Goal: Task Accomplishment & Management: Use online tool/utility

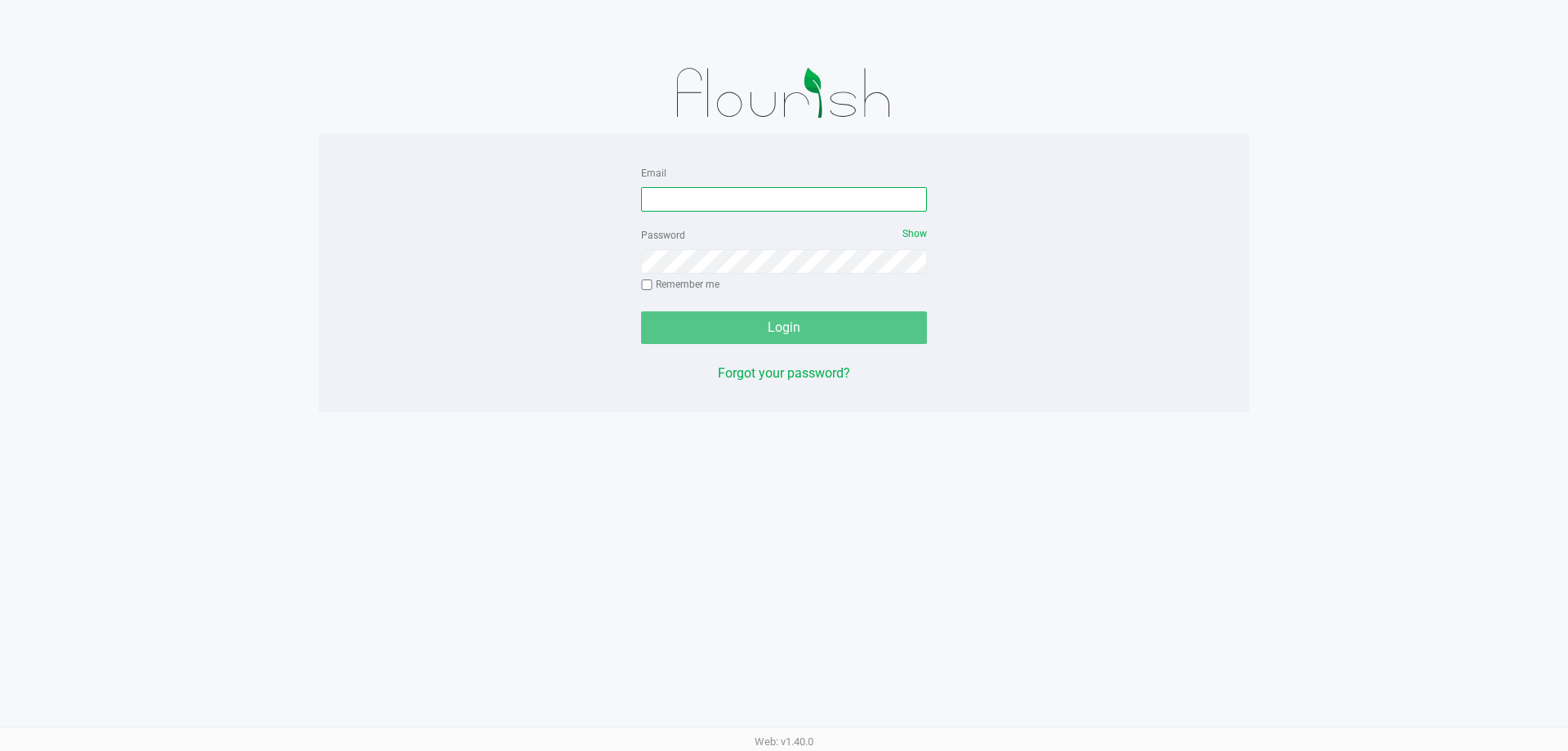
click at [754, 198] on input "Email" at bounding box center [784, 200] width 286 height 25
type input "[EMAIL_ADDRESS][DOMAIN_NAME]"
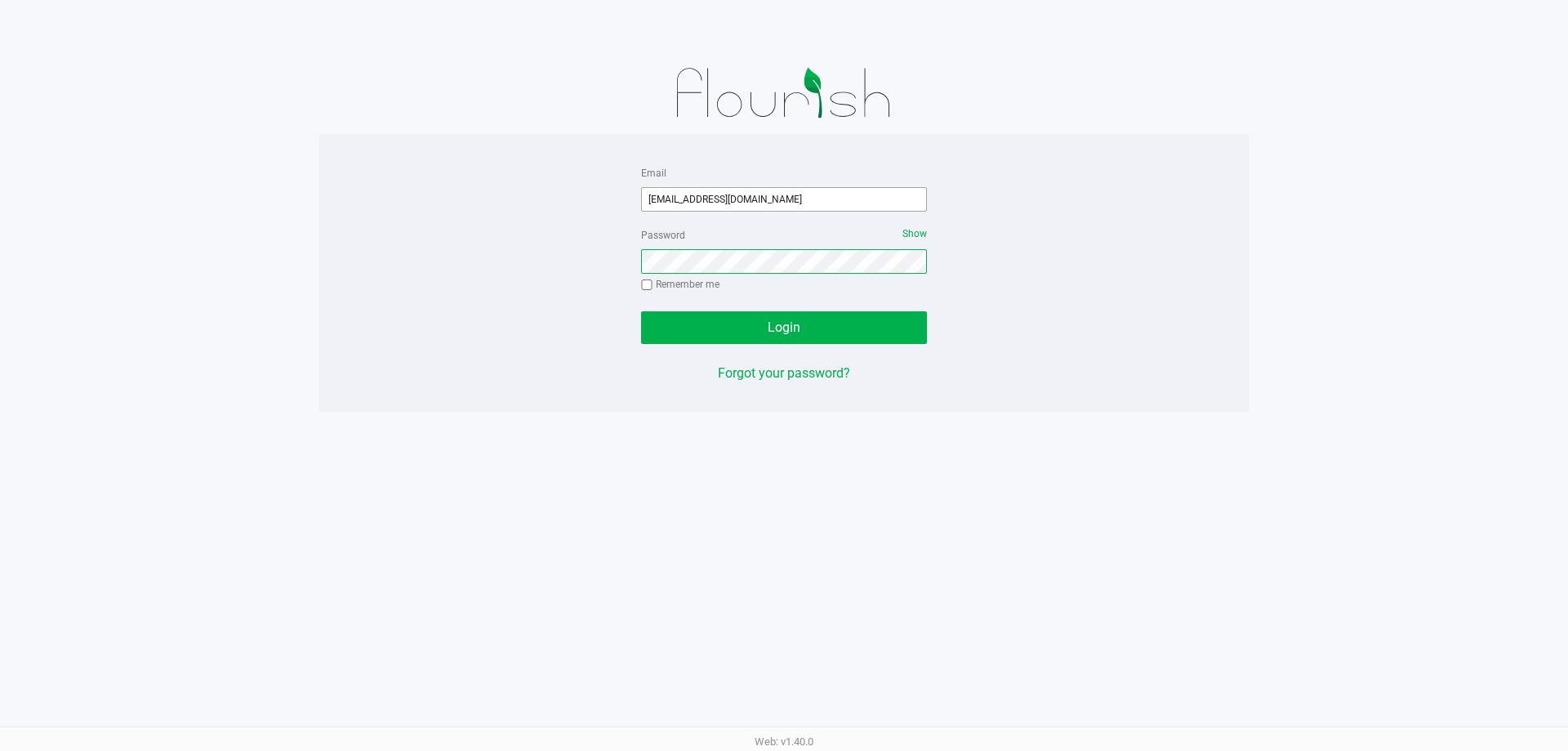
click at [641, 311] on button "Login" at bounding box center [784, 327] width 286 height 33
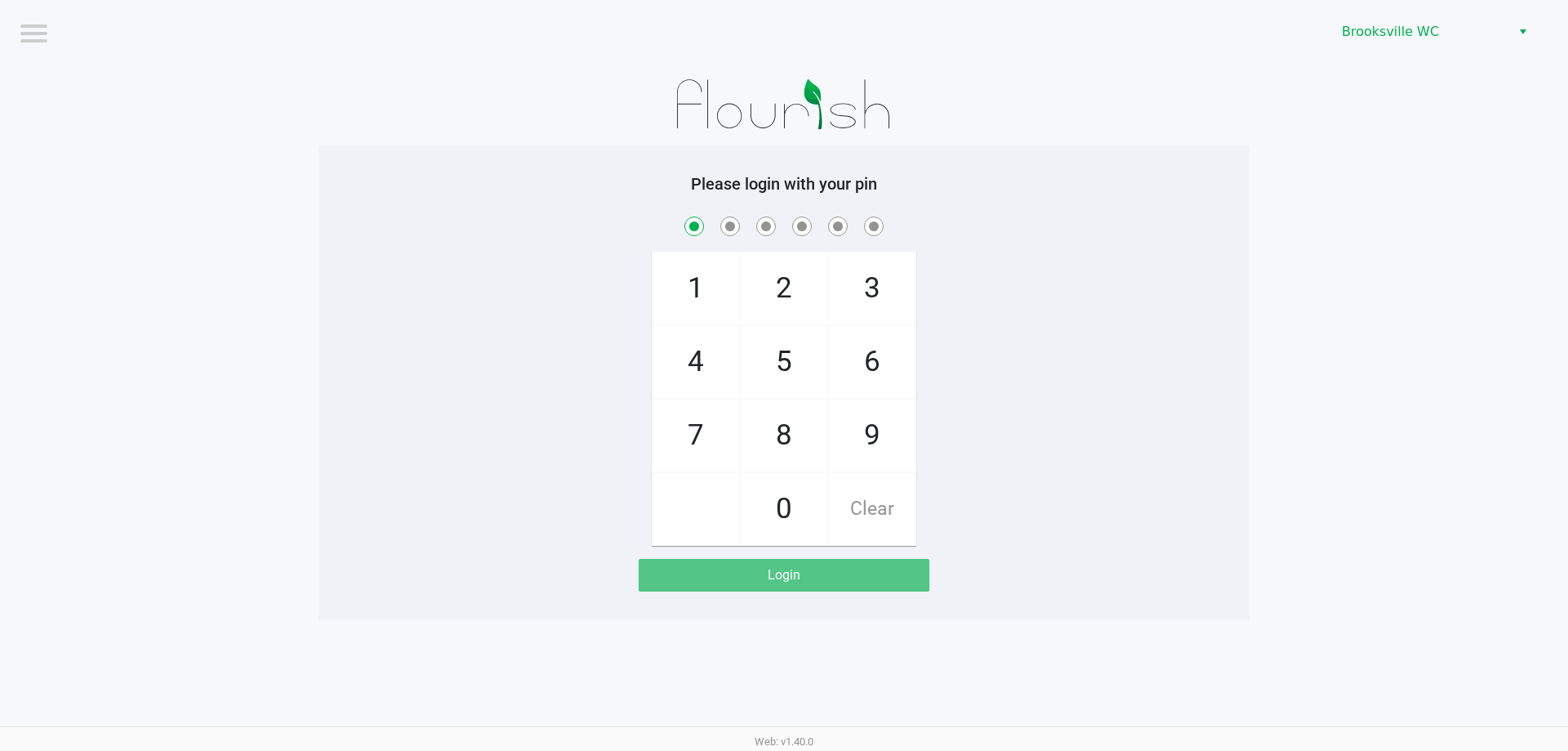
checkbox input "true"
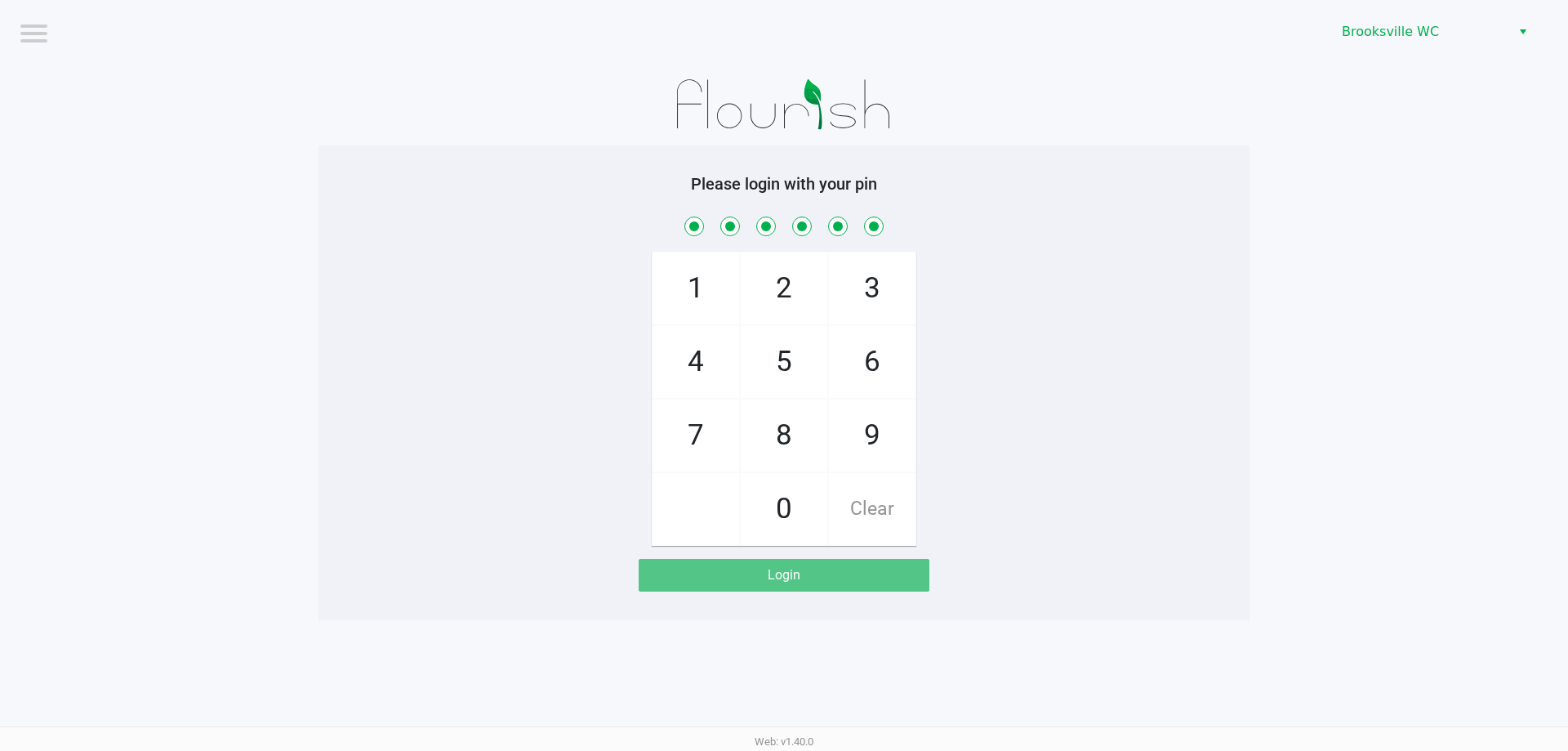
checkbox input "true"
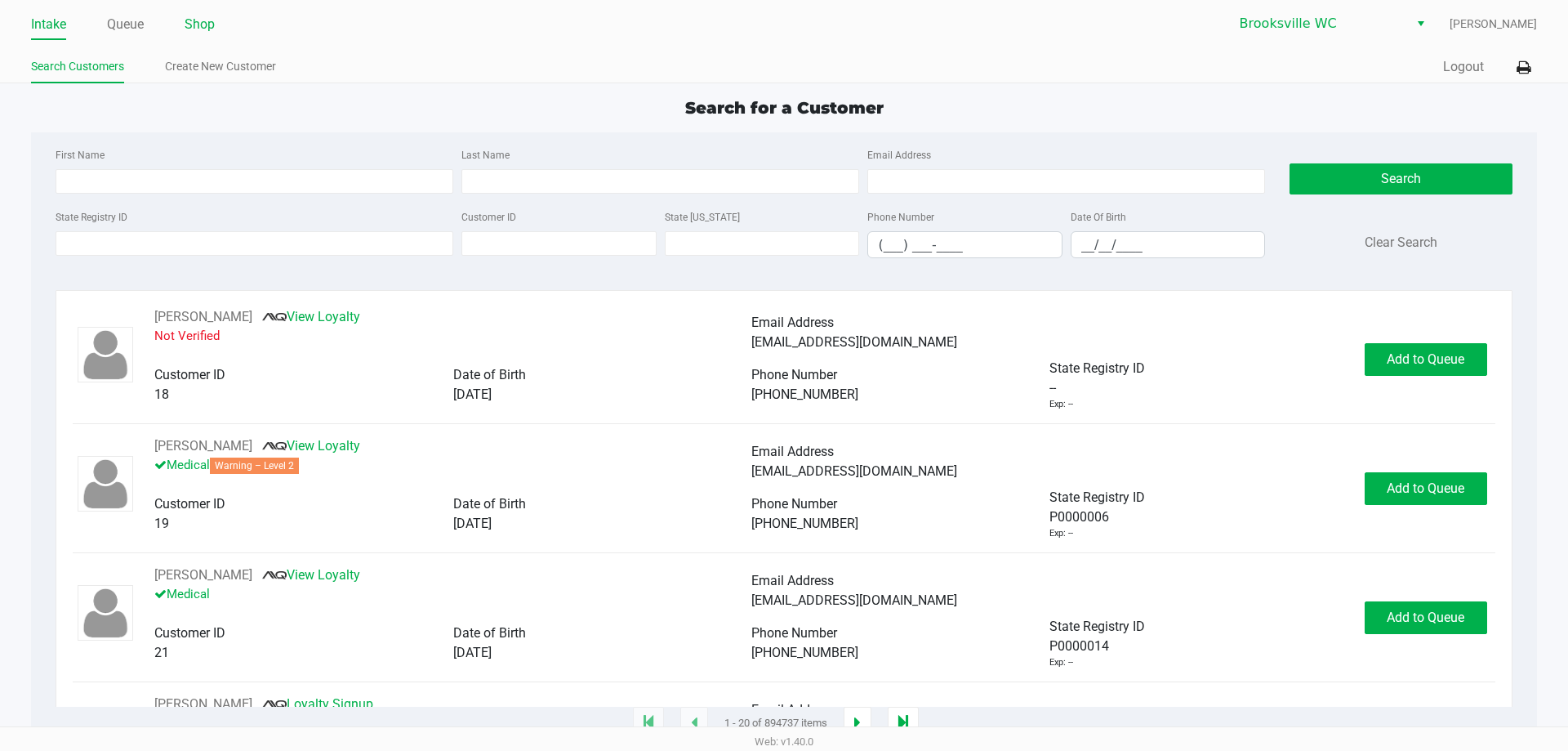
click at [198, 22] on link "Shop" at bounding box center [200, 25] width 30 height 23
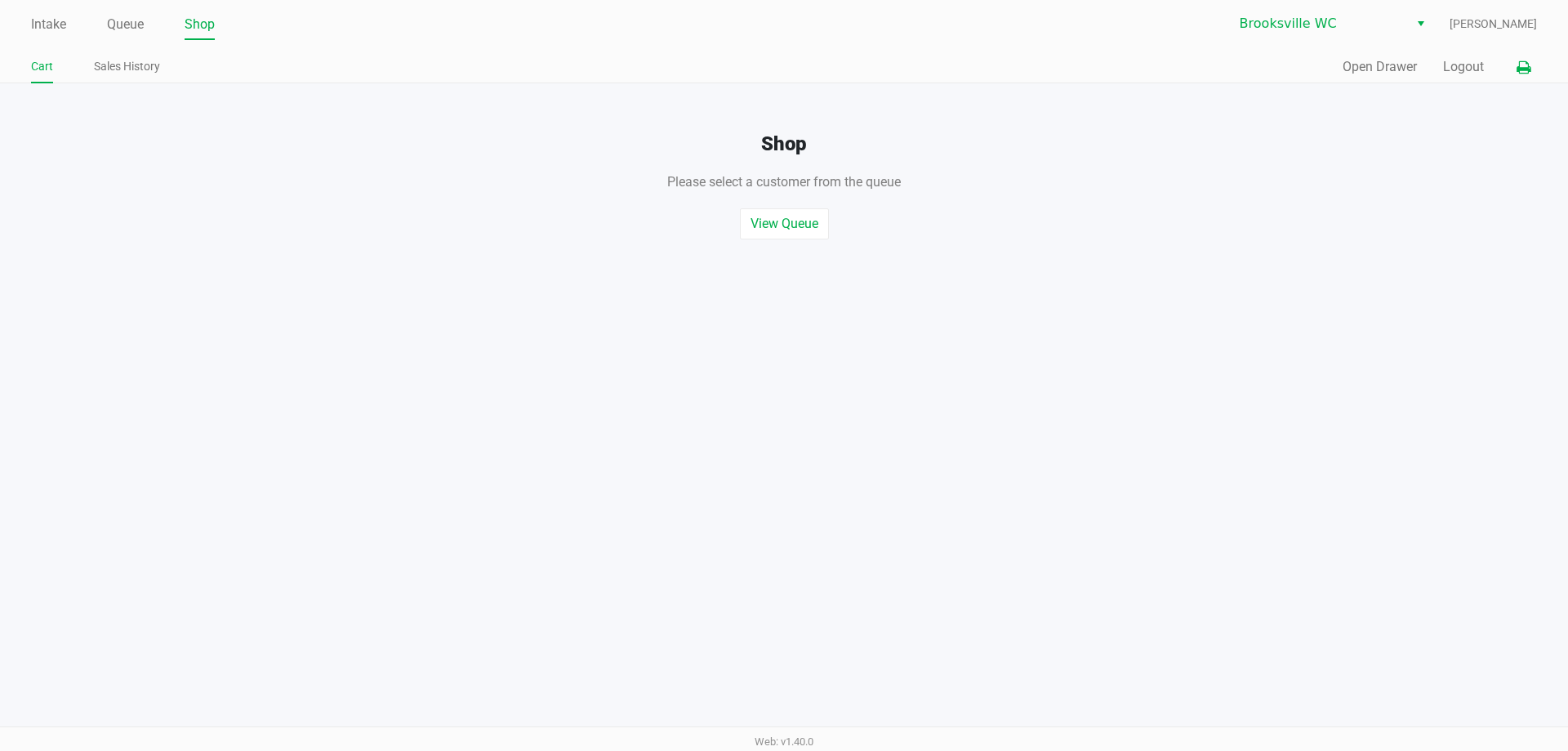
click at [1528, 69] on icon at bounding box center [1524, 68] width 14 height 12
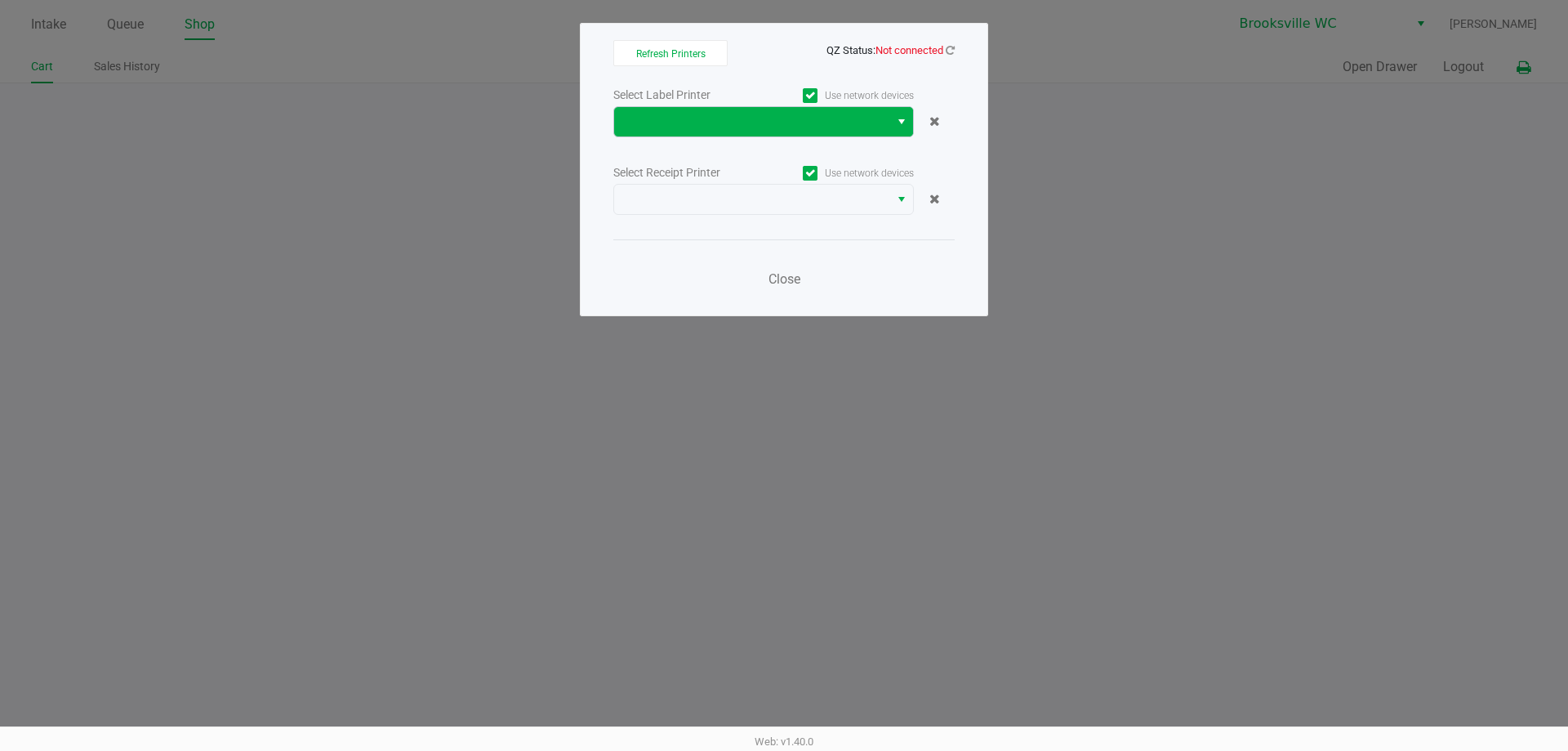
click at [901, 121] on span "Select" at bounding box center [902, 122] width 13 height 20
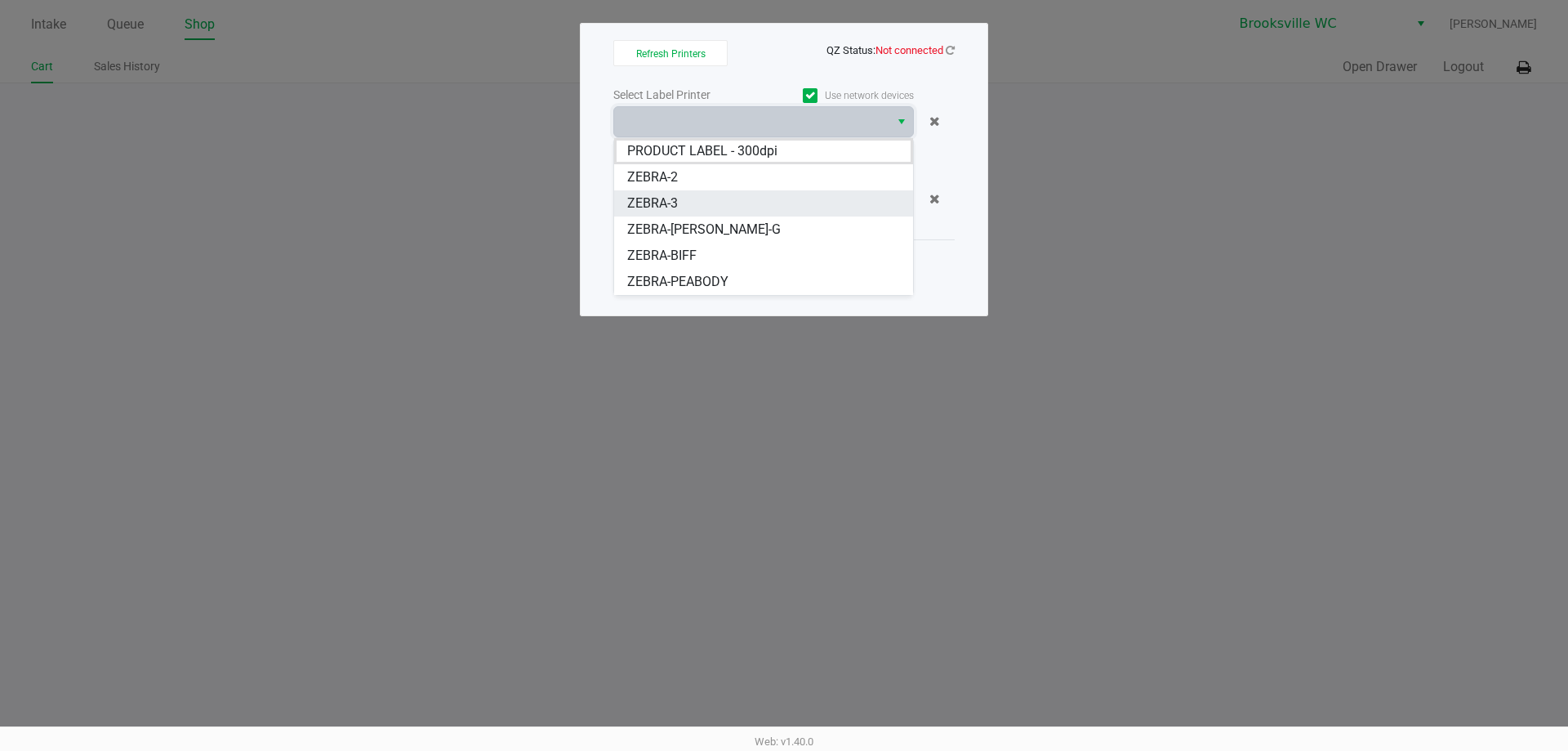
click at [695, 206] on li "ZEBRA-3" at bounding box center [763, 203] width 299 height 26
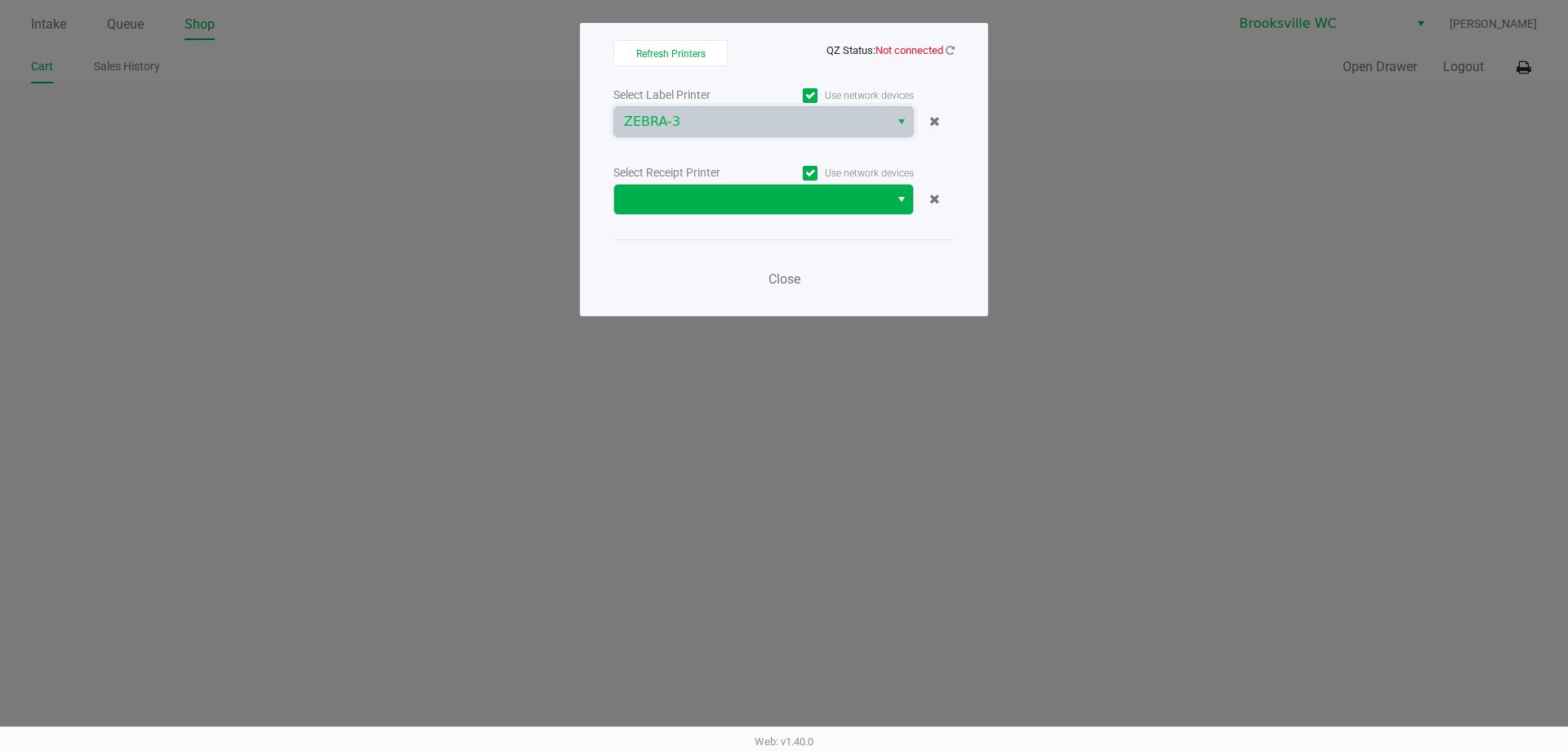
click at [896, 200] on span "Select" at bounding box center [902, 199] width 13 height 20
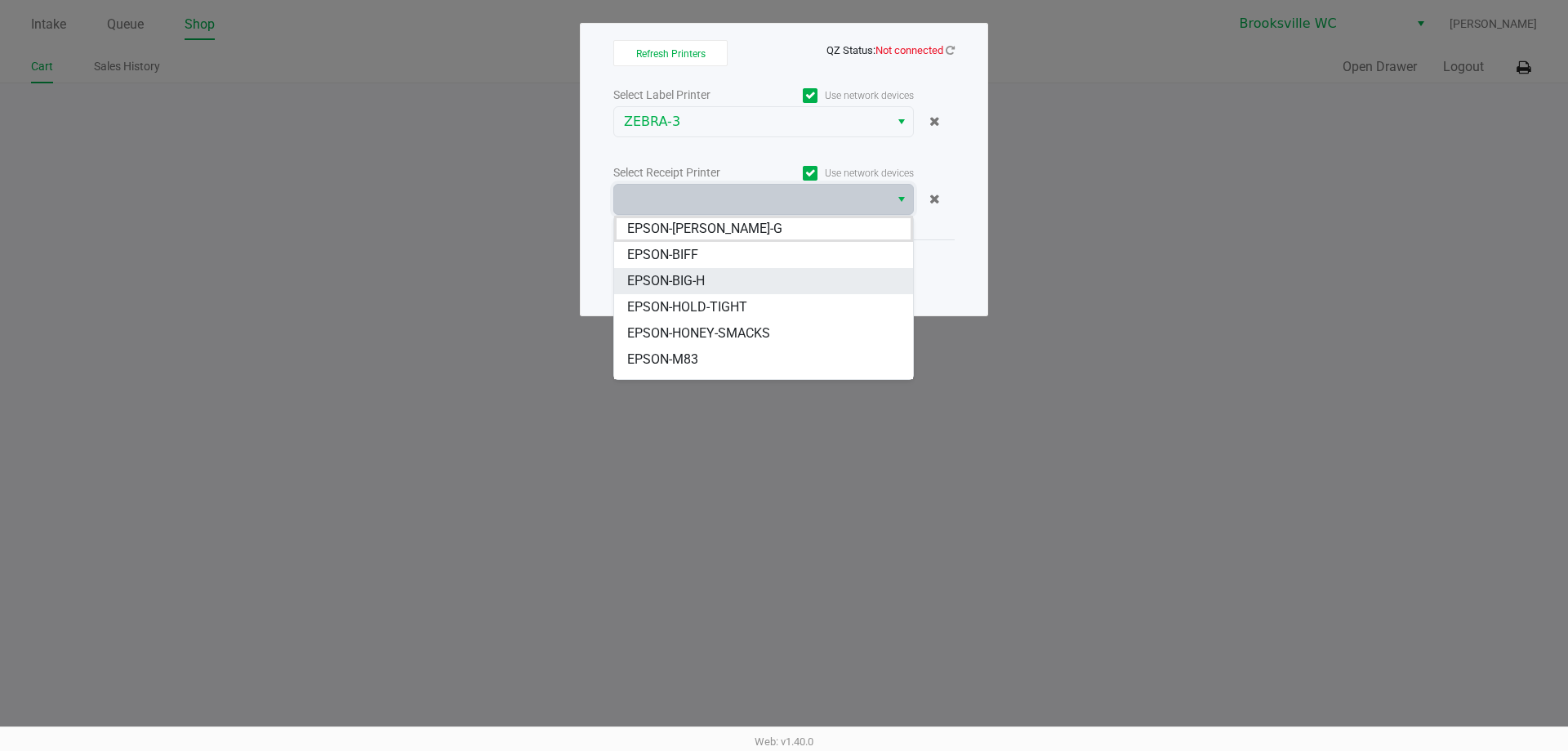
scroll to position [82, 0]
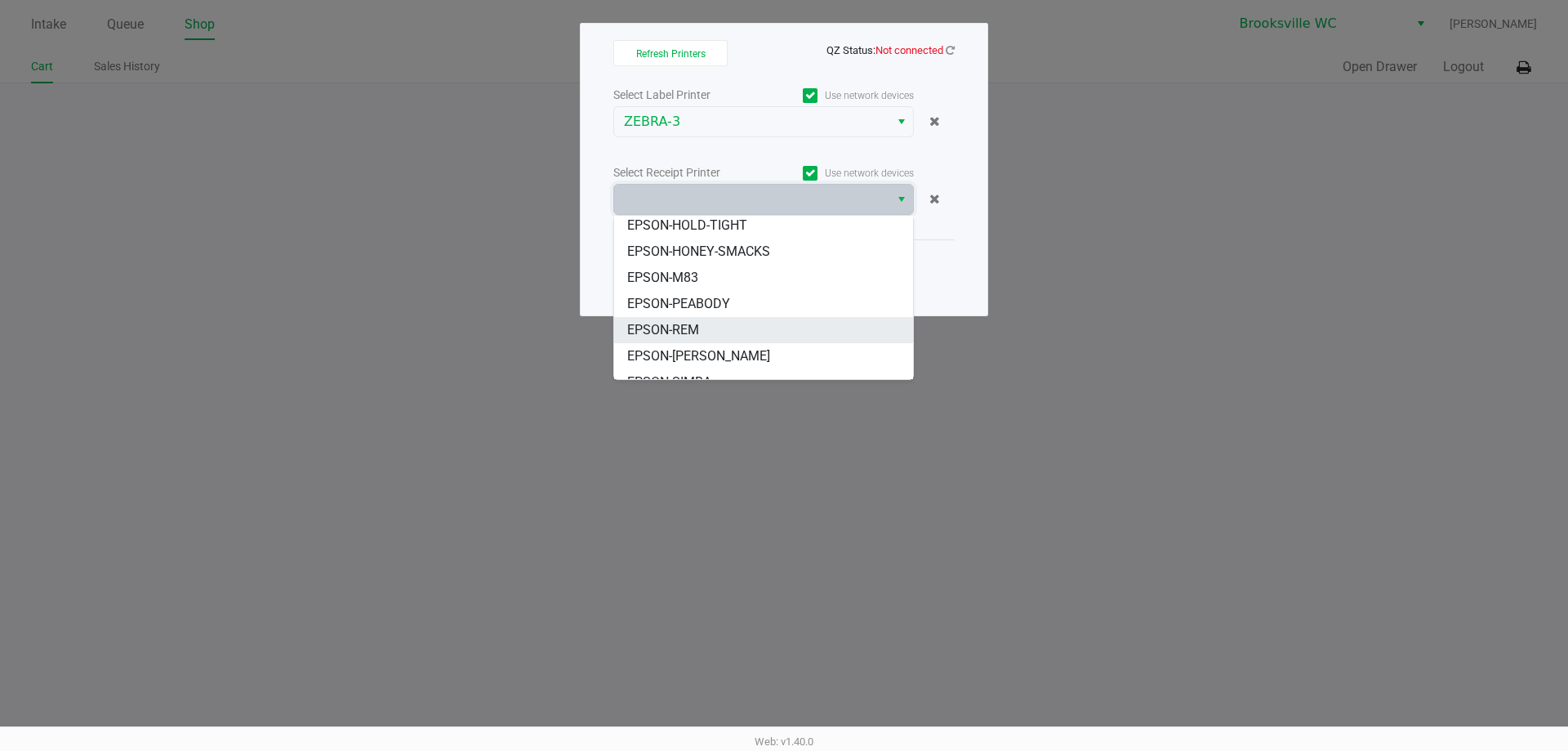
click at [705, 328] on li "EPSON-REM" at bounding box center [763, 330] width 299 height 26
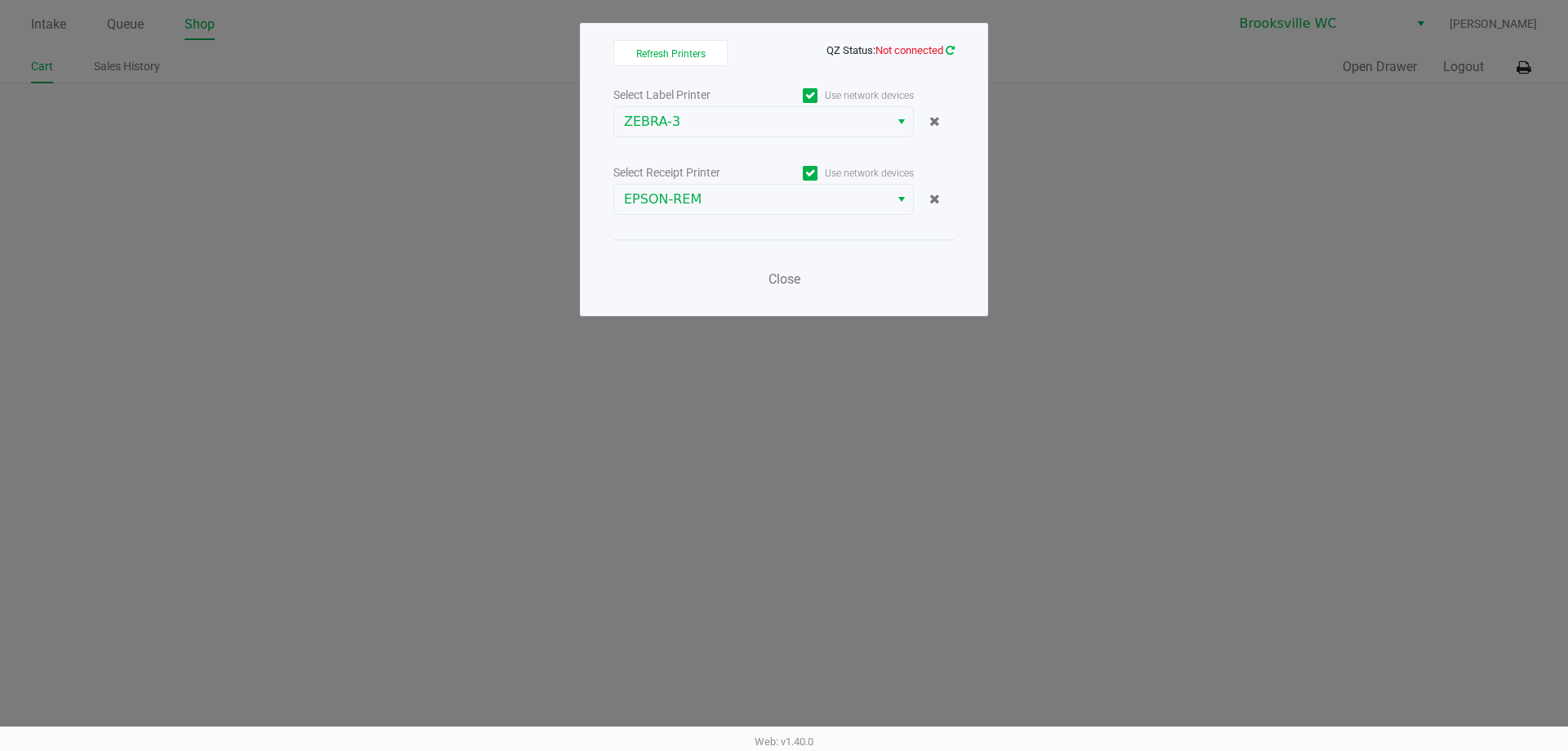
click at [949, 52] on icon at bounding box center [951, 51] width 9 height 11
click at [784, 280] on span "Close" at bounding box center [784, 278] width 32 height 15
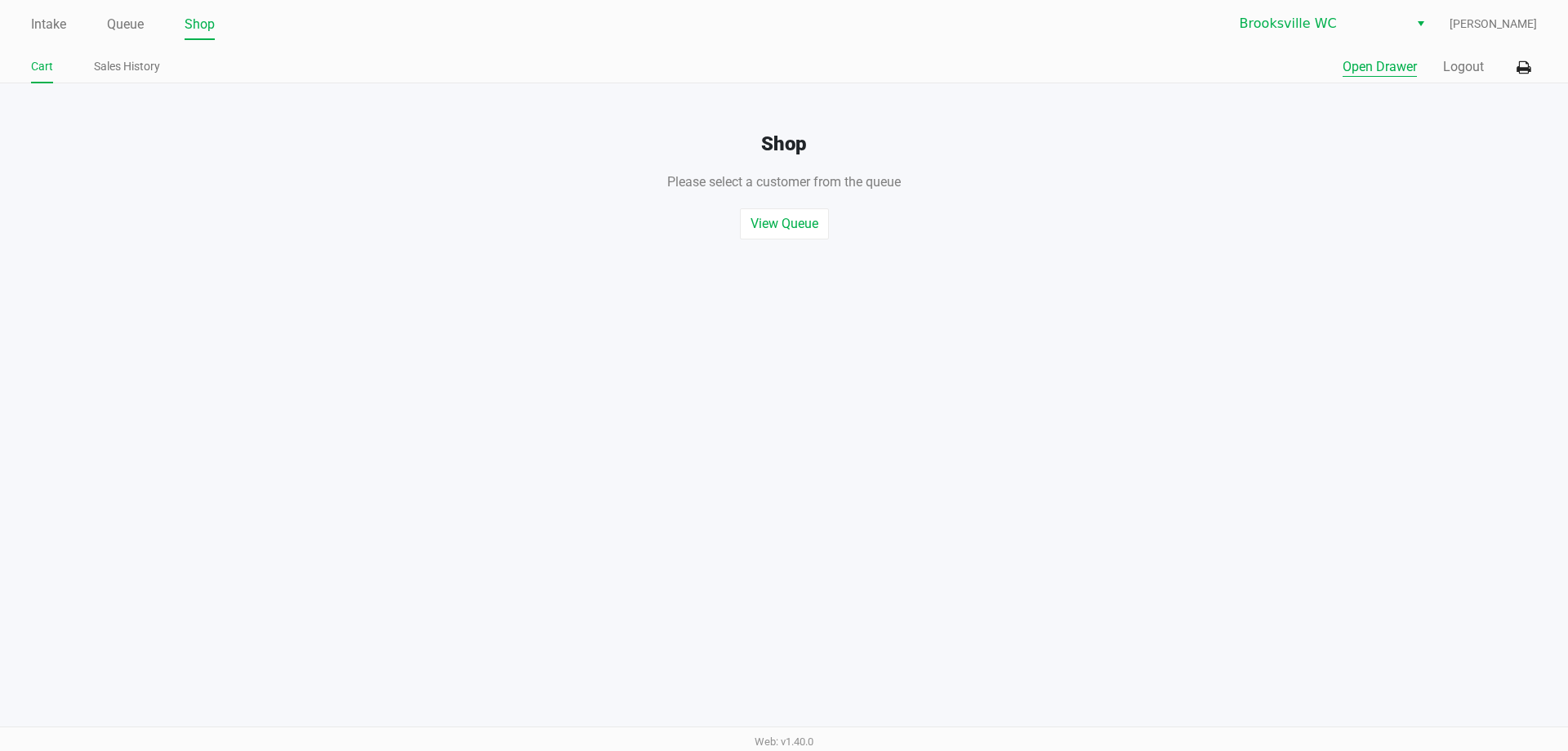
click at [1372, 71] on button "Open Drawer" at bounding box center [1381, 67] width 75 height 20
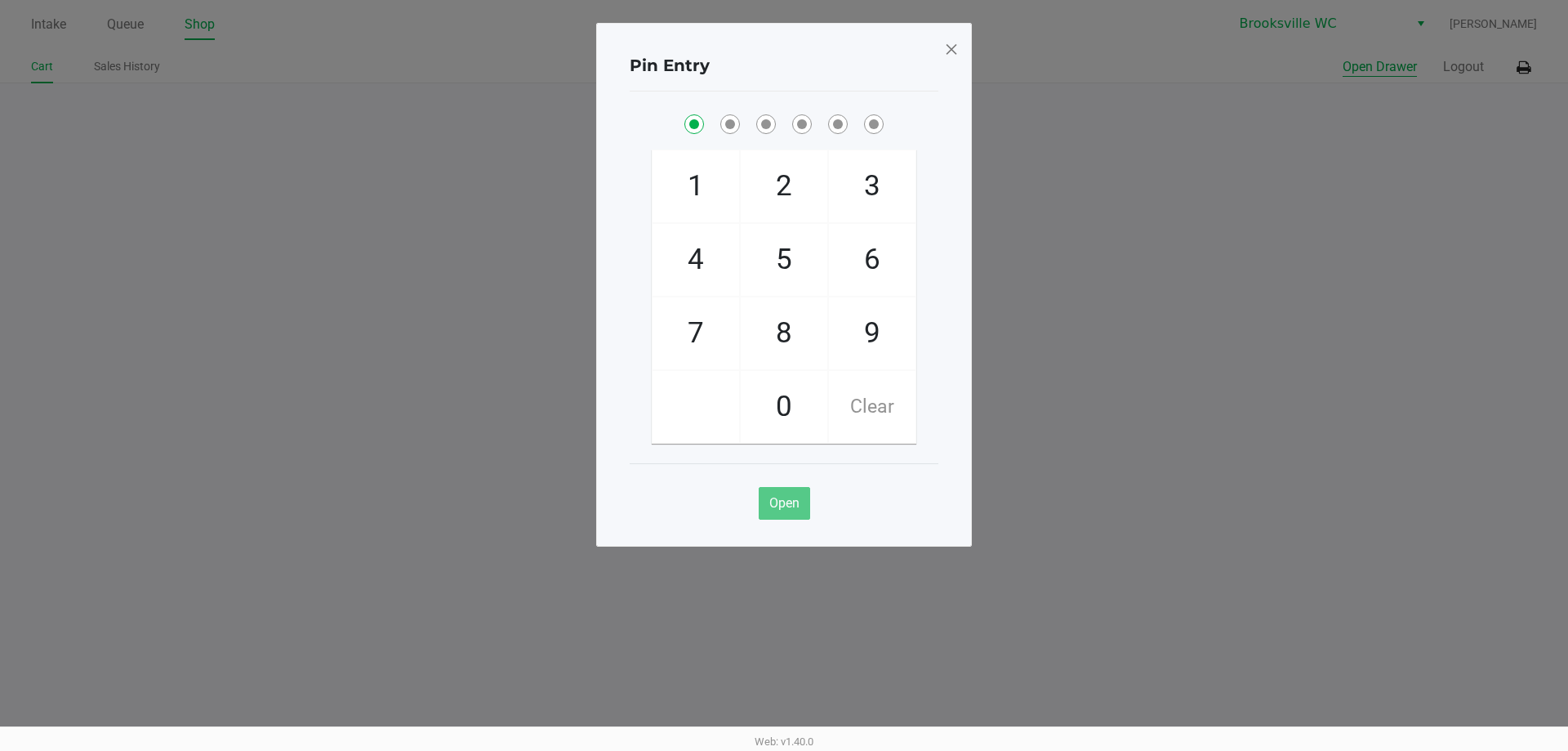
checkbox input "true"
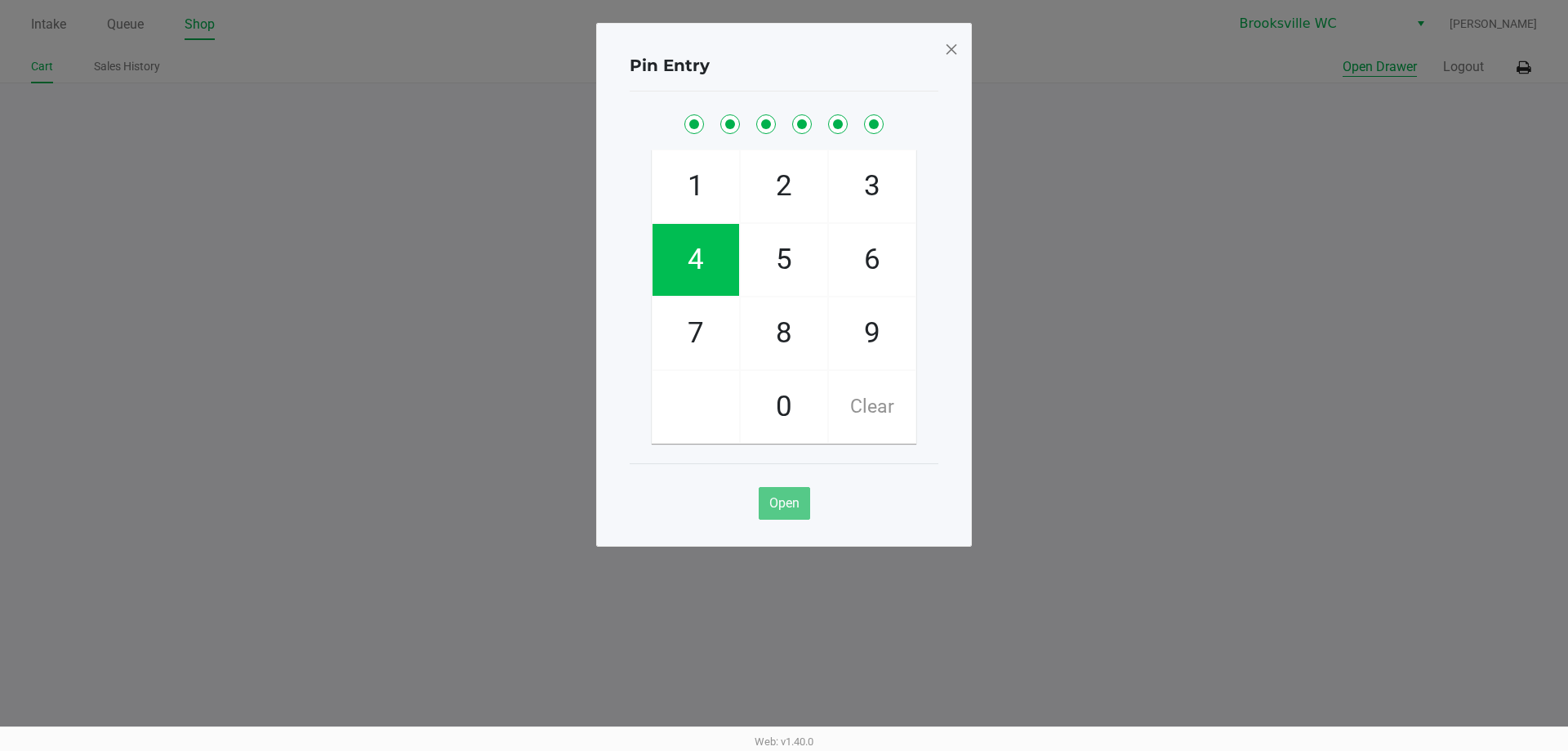
checkbox input "true"
